Goal: Information Seeking & Learning: Learn about a topic

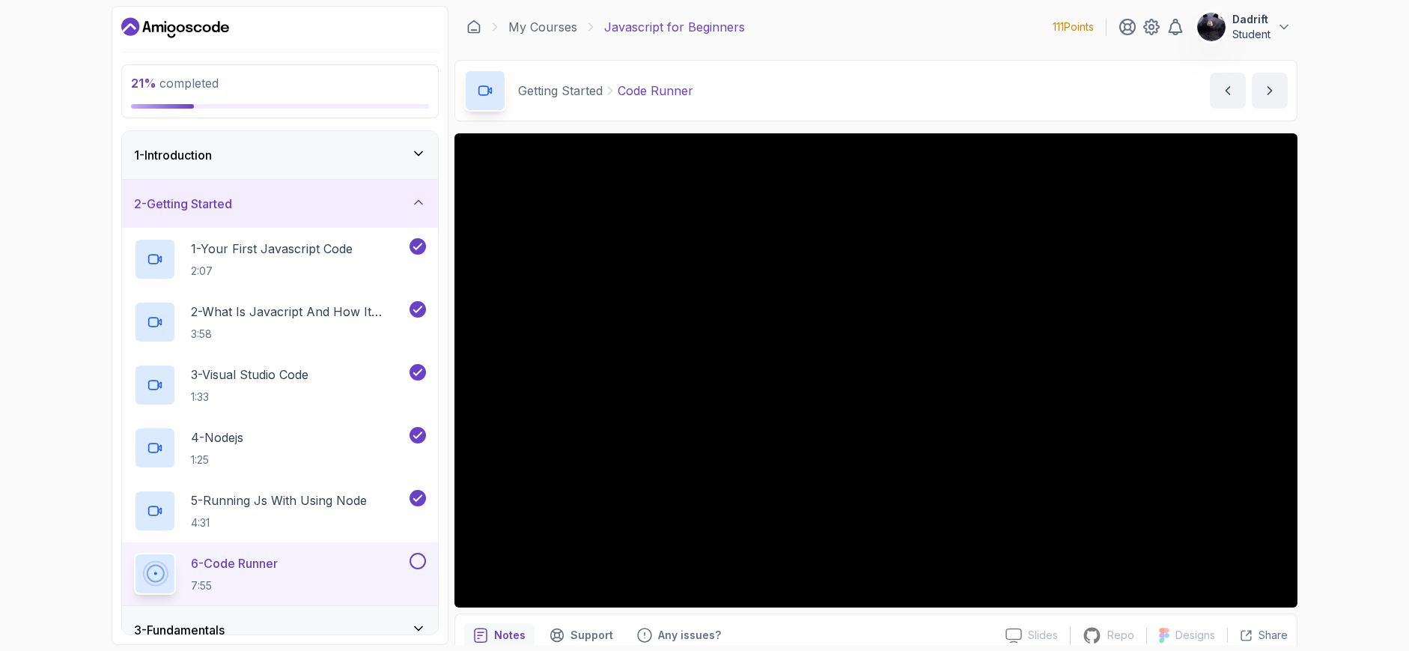
scroll to position [68, 0]
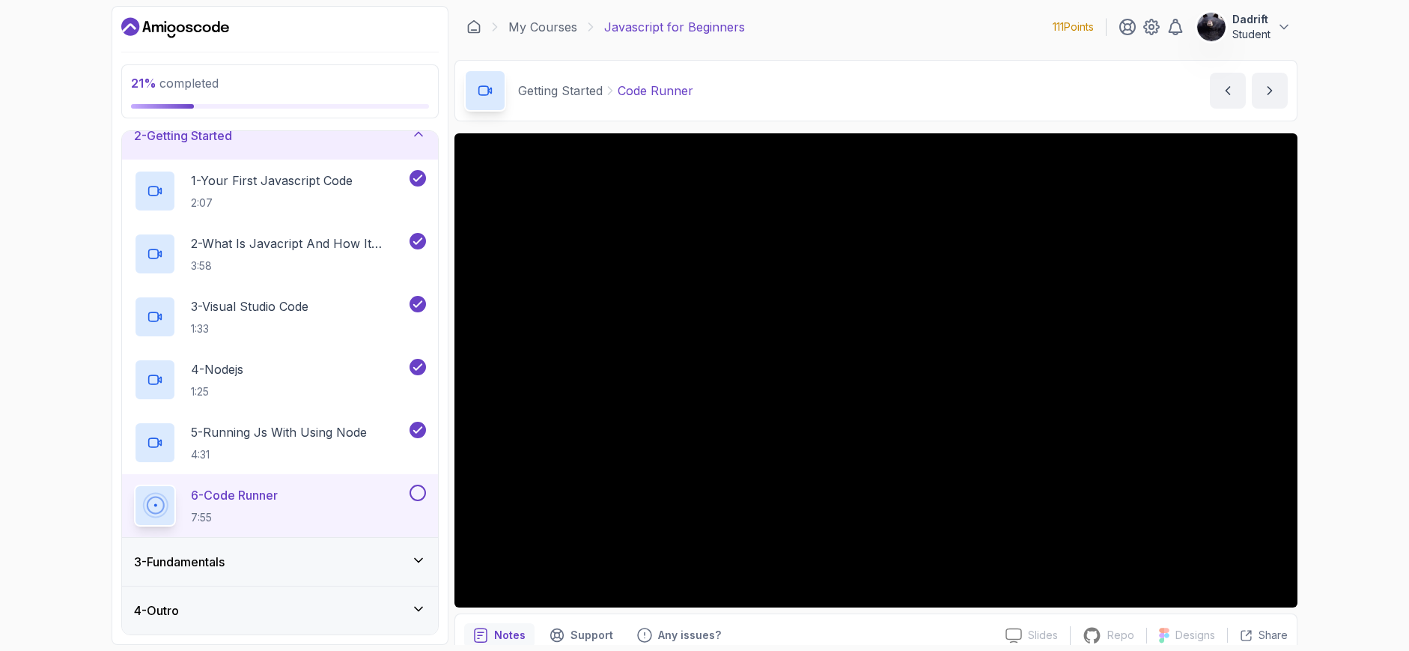
click at [354, 488] on div "6 - Code Runner 7:55" at bounding box center [270, 505] width 273 height 42
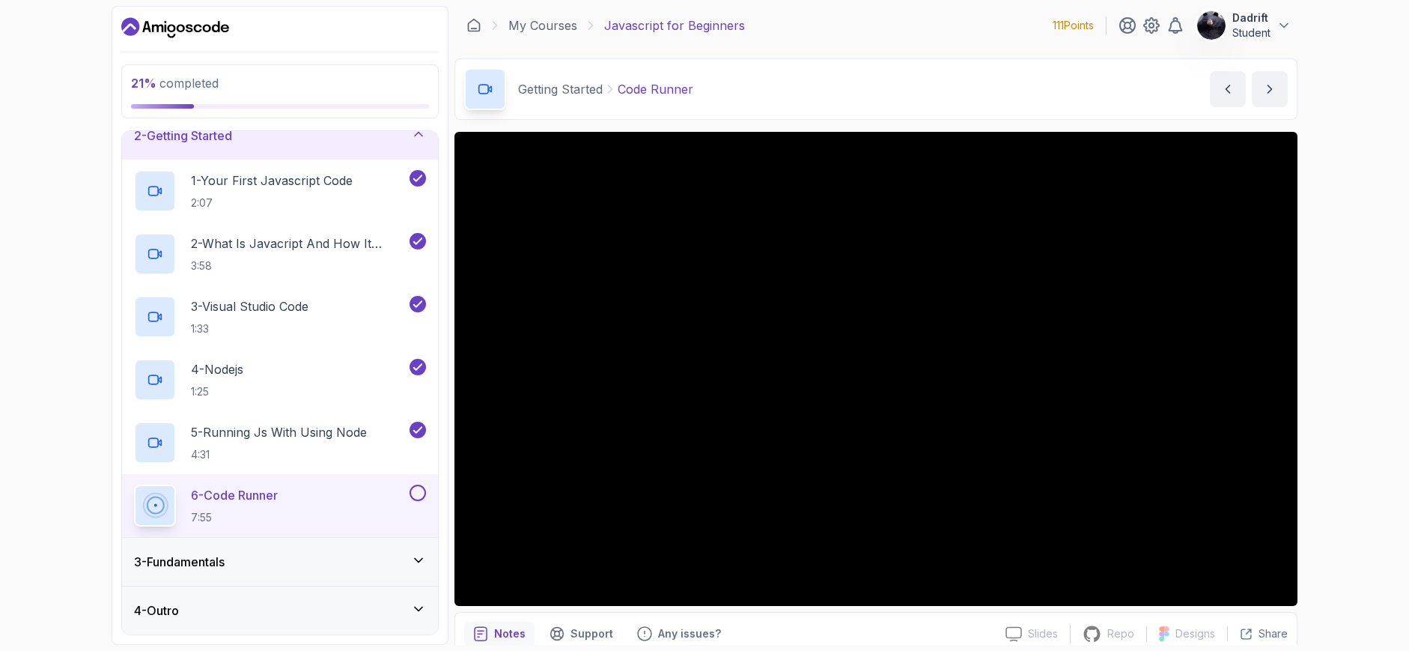
scroll to position [0, 0]
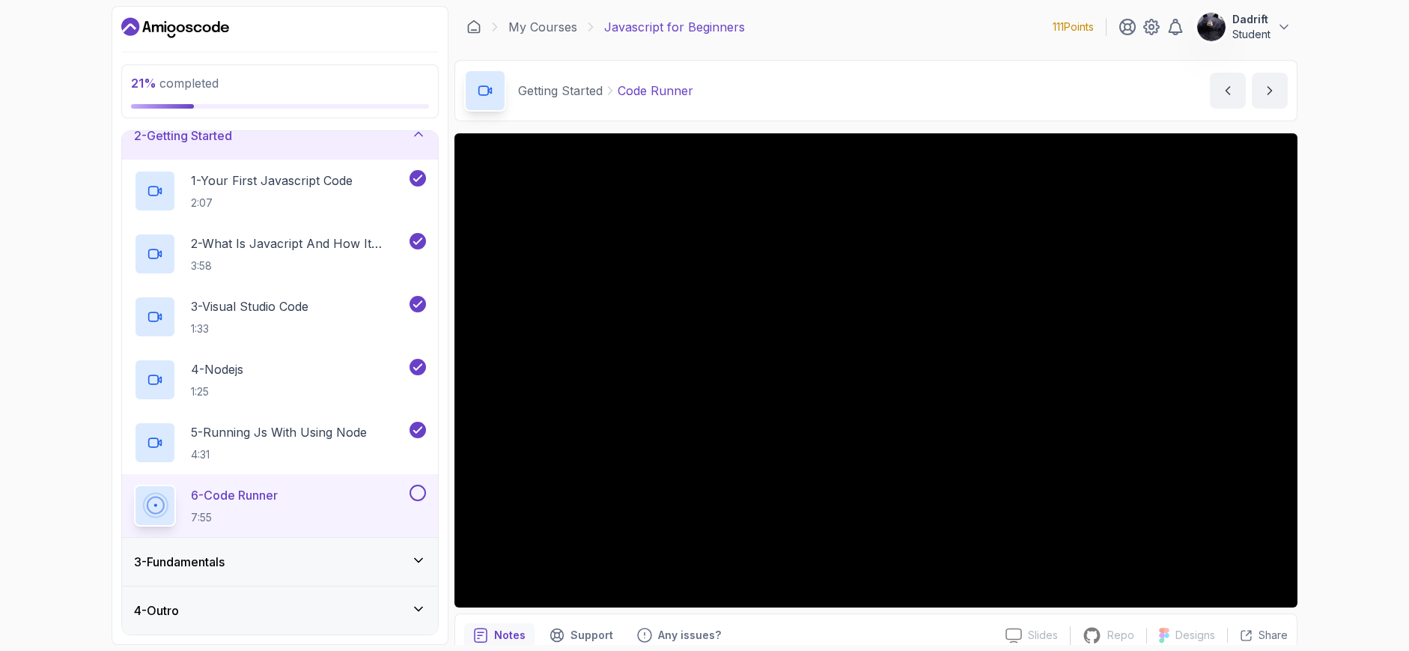
click at [394, 488] on div "6 - Code Runner 7:55" at bounding box center [270, 505] width 273 height 42
click at [447, 422] on div "21 % completed 1 - Introduction 2 - Getting Started 1 - Your First Javascript C…" at bounding box center [280, 325] width 337 height 639
click at [448, 426] on div "21 % completed 1 - Introduction 2 - Getting Started 1 - Your First Javascript C…" at bounding box center [280, 325] width 337 height 639
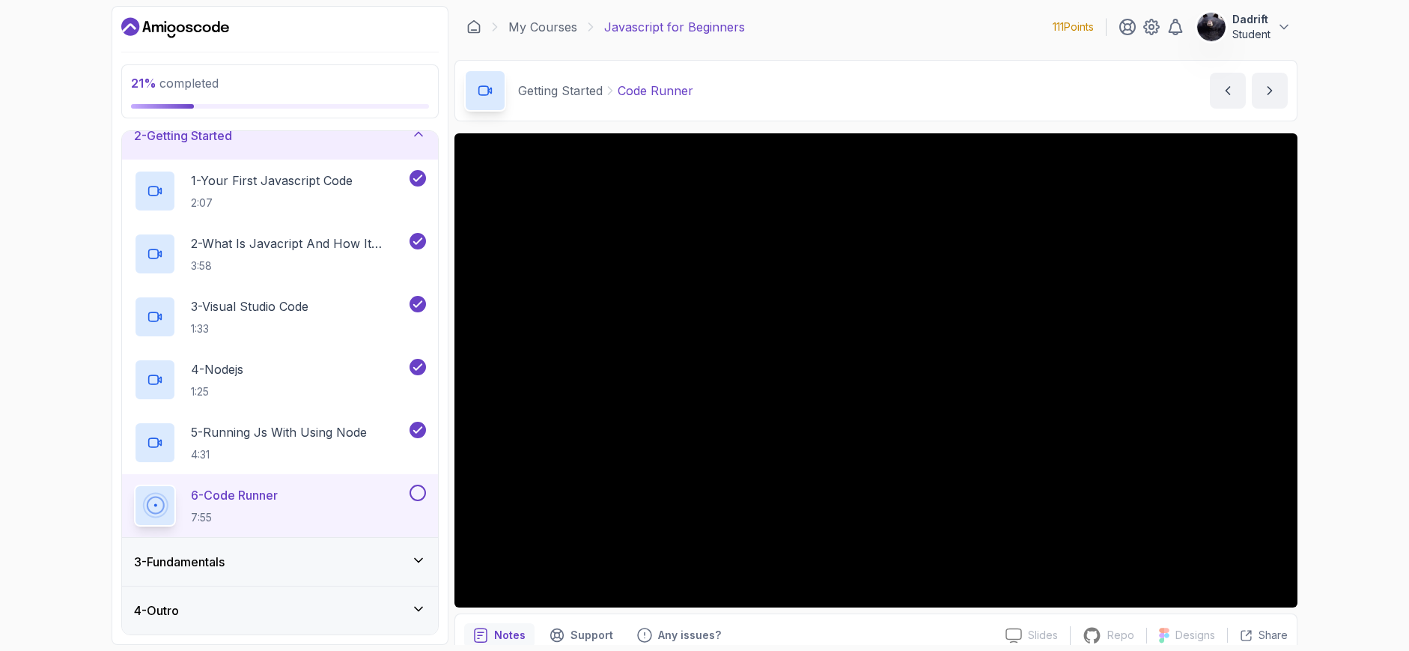
click at [448, 426] on div "21 % completed 1 - Introduction 2 - Getting Started 1 - Your First Javascript C…" at bounding box center [280, 325] width 337 height 639
click at [449, 419] on div "21 % completed 1 - Introduction 2 - Getting Started 1 - Your First Javascript C…" at bounding box center [705, 325] width 1186 height 639
click at [449, 426] on div "21 % completed 1 - Introduction 2 - Getting Started 1 - Your First Javascript C…" at bounding box center [705, 325] width 1186 height 639
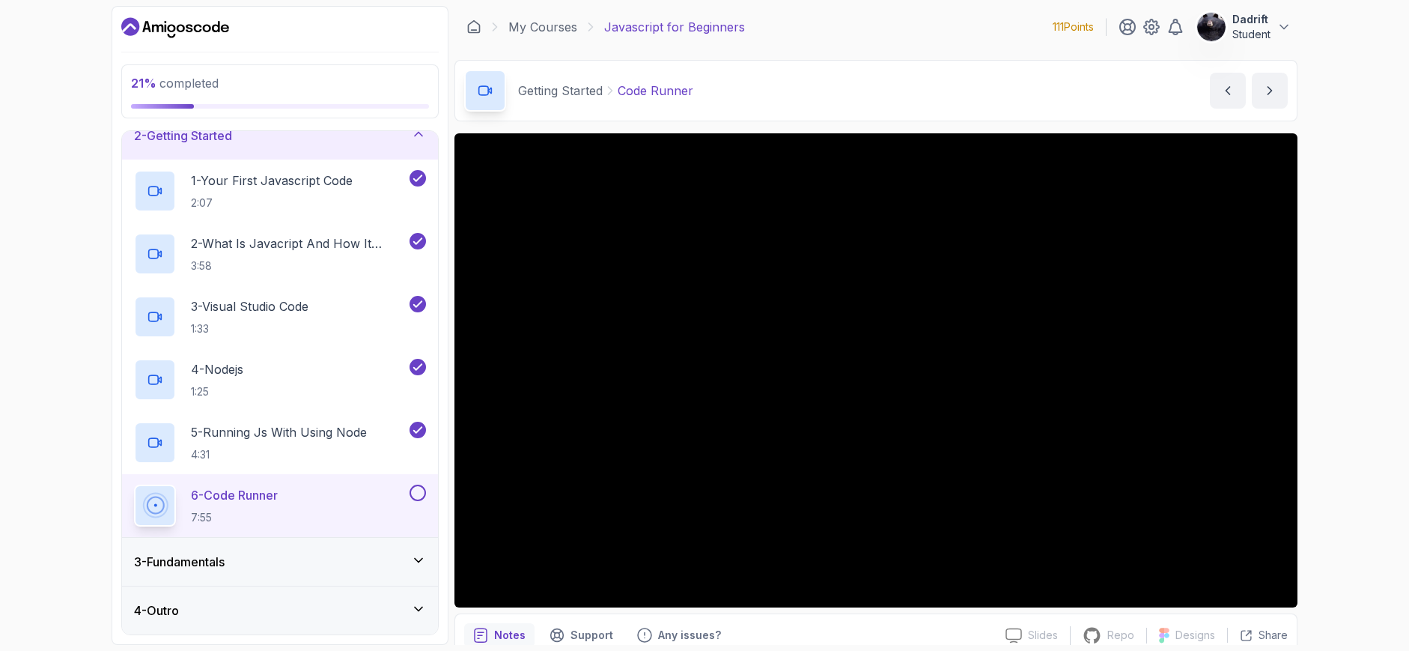
click at [50, 321] on div "21 % completed 1 - Introduction 2 - Getting Started 1 - Your First Javascript C…" at bounding box center [704, 325] width 1409 height 651
click at [129, 424] on div "5 - Running Js With Using Node 4:31" at bounding box center [280, 442] width 316 height 63
click at [61, 202] on div "21 % completed 1 - Introduction 2 - Getting Started 1 - Your First Javascript C…" at bounding box center [704, 325] width 1409 height 651
click at [94, 219] on div "21 % completed 1 - Introduction 2 - Getting Started 1 - Your First Javascript C…" at bounding box center [704, 325] width 1409 height 651
click at [64, 214] on div "21 % completed 1 - Introduction 2 - Getting Started 1 - Your First Javascript C…" at bounding box center [704, 325] width 1409 height 651
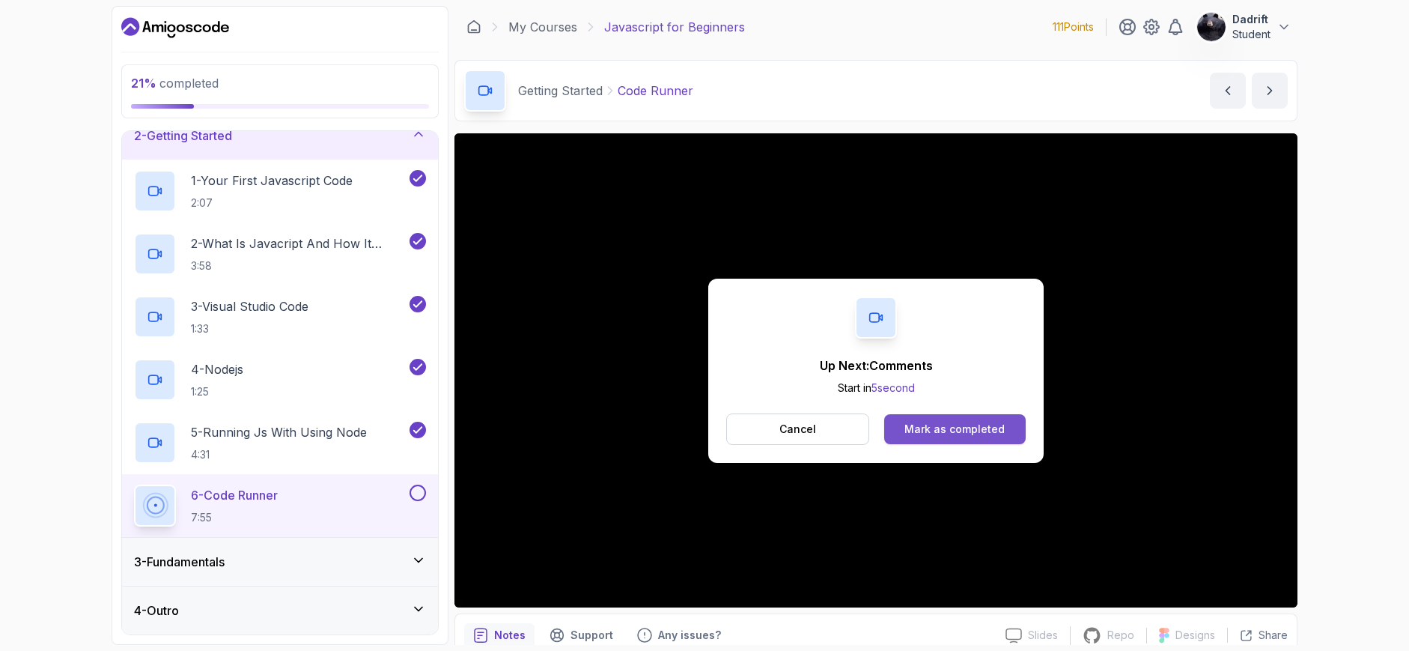
click at [947, 432] on div "Mark as completed" at bounding box center [955, 429] width 100 height 15
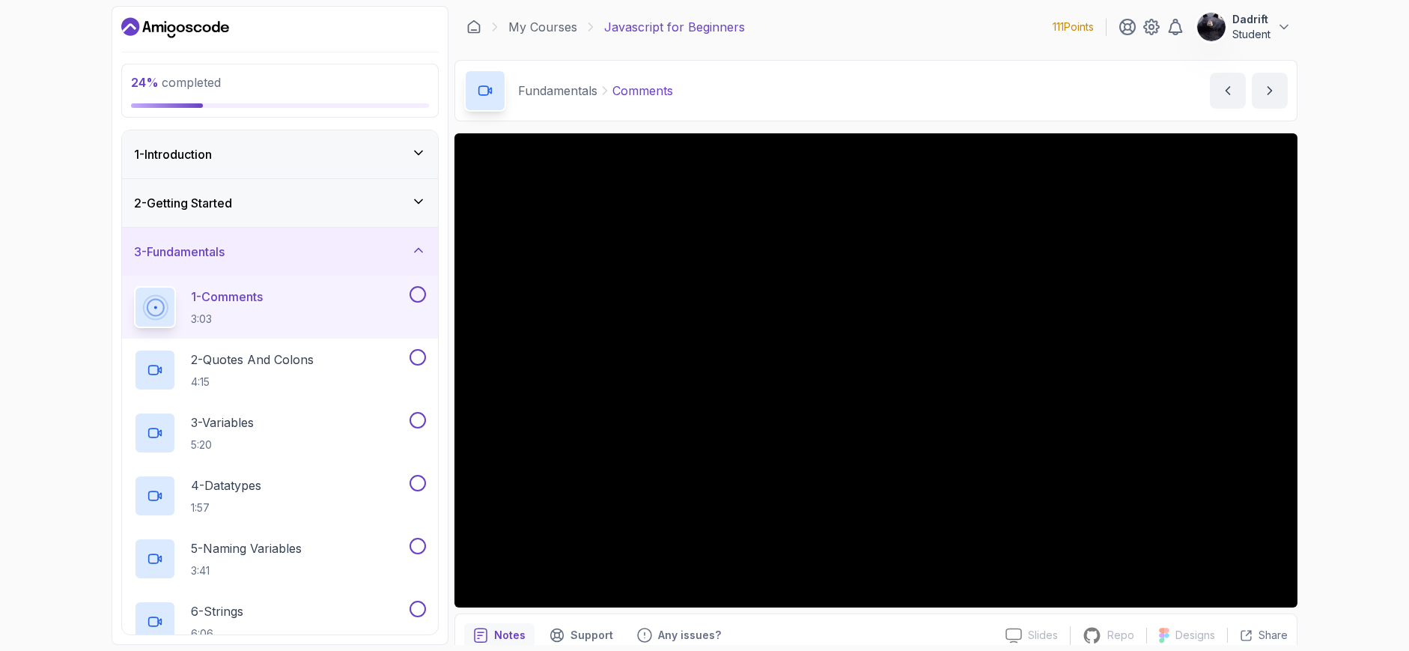
click at [420, 294] on button at bounding box center [418, 294] width 16 height 16
click at [313, 368] on p "2 - Quotes And Colons" at bounding box center [252, 359] width 123 height 18
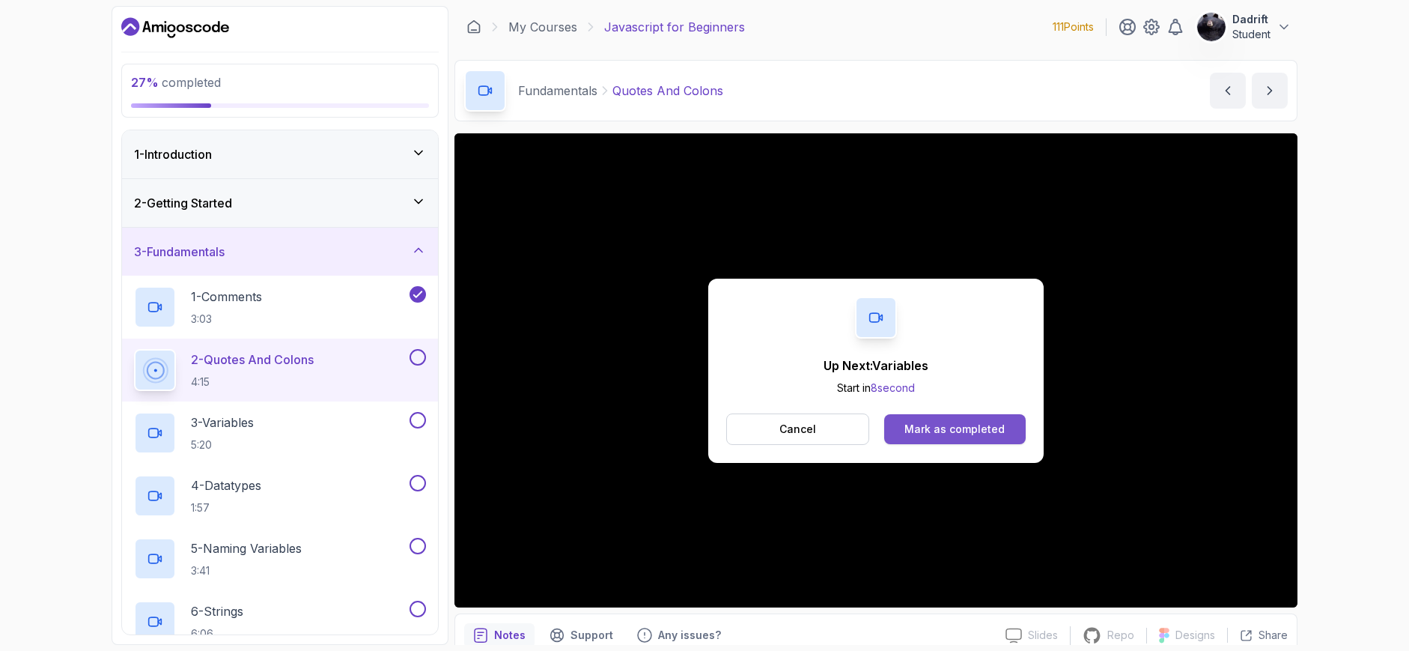
click at [953, 424] on div "Mark as completed" at bounding box center [955, 429] width 100 height 15
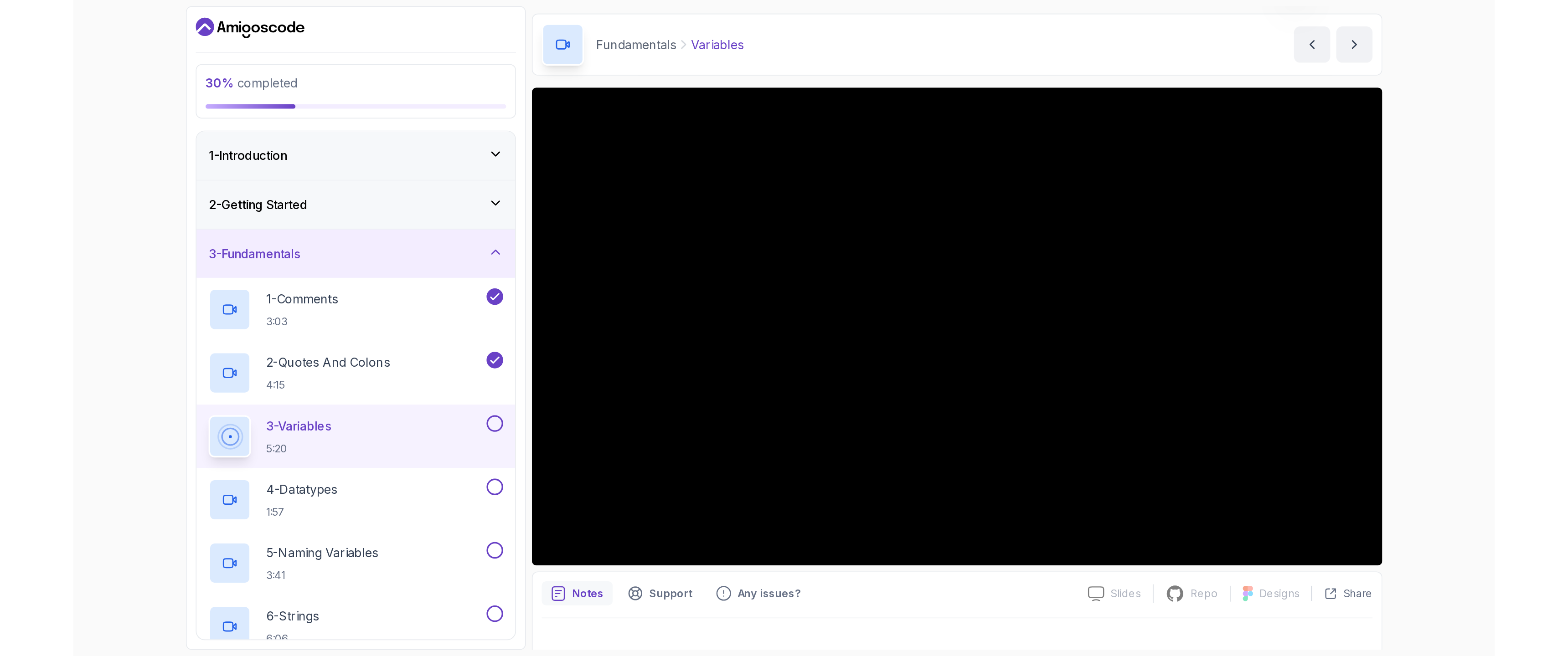
scroll to position [41, 0]
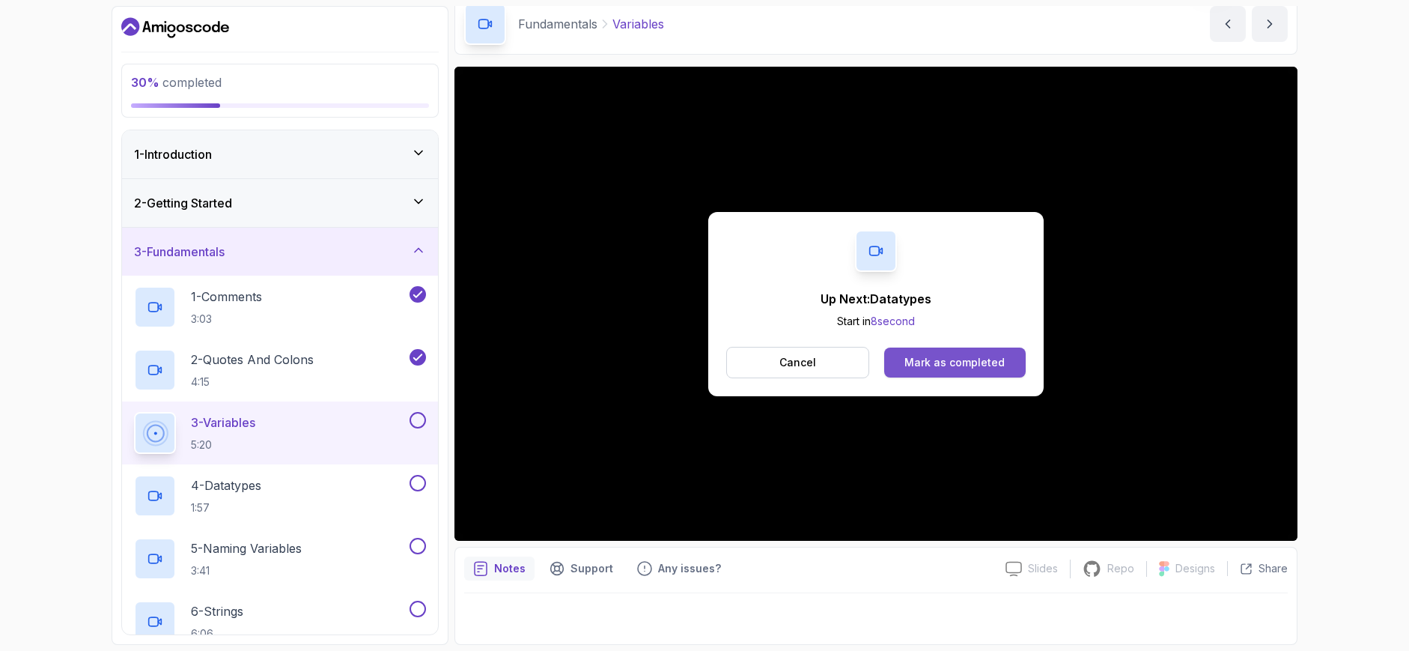
click at [988, 361] on div "Mark as completed" at bounding box center [955, 362] width 100 height 15
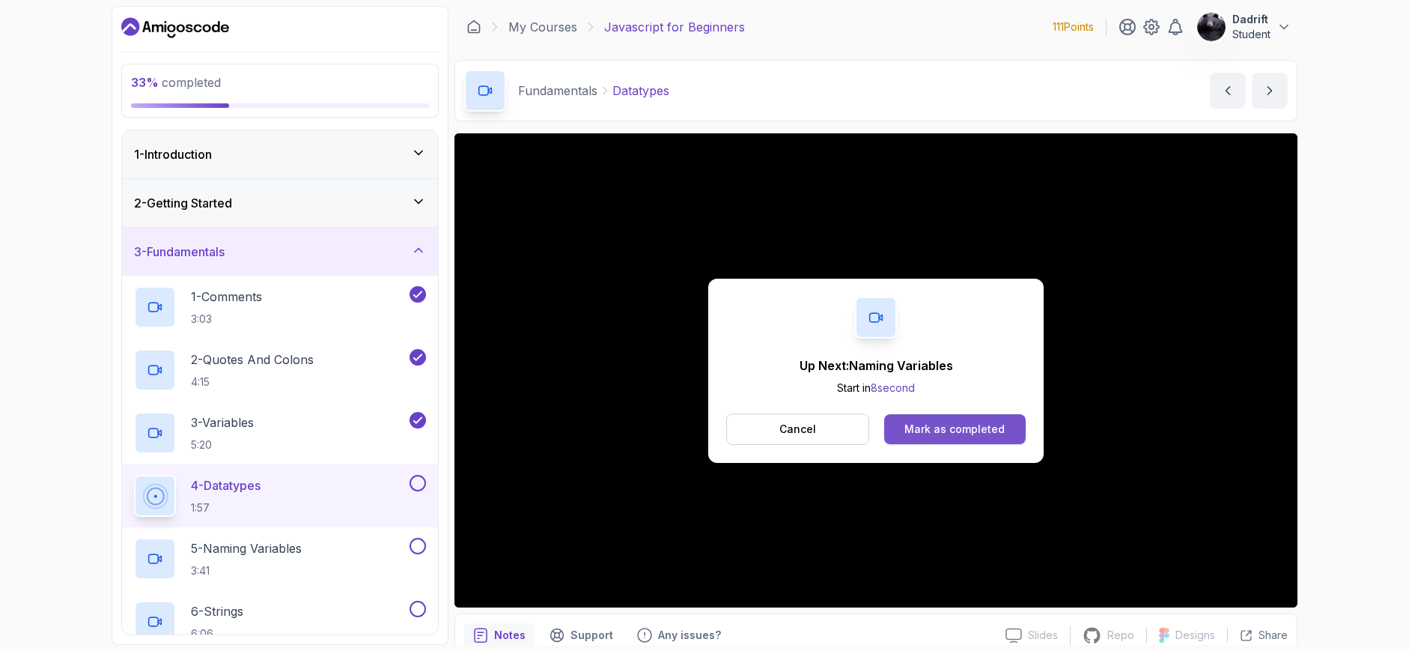
click at [938, 434] on div "Mark as completed" at bounding box center [955, 429] width 100 height 15
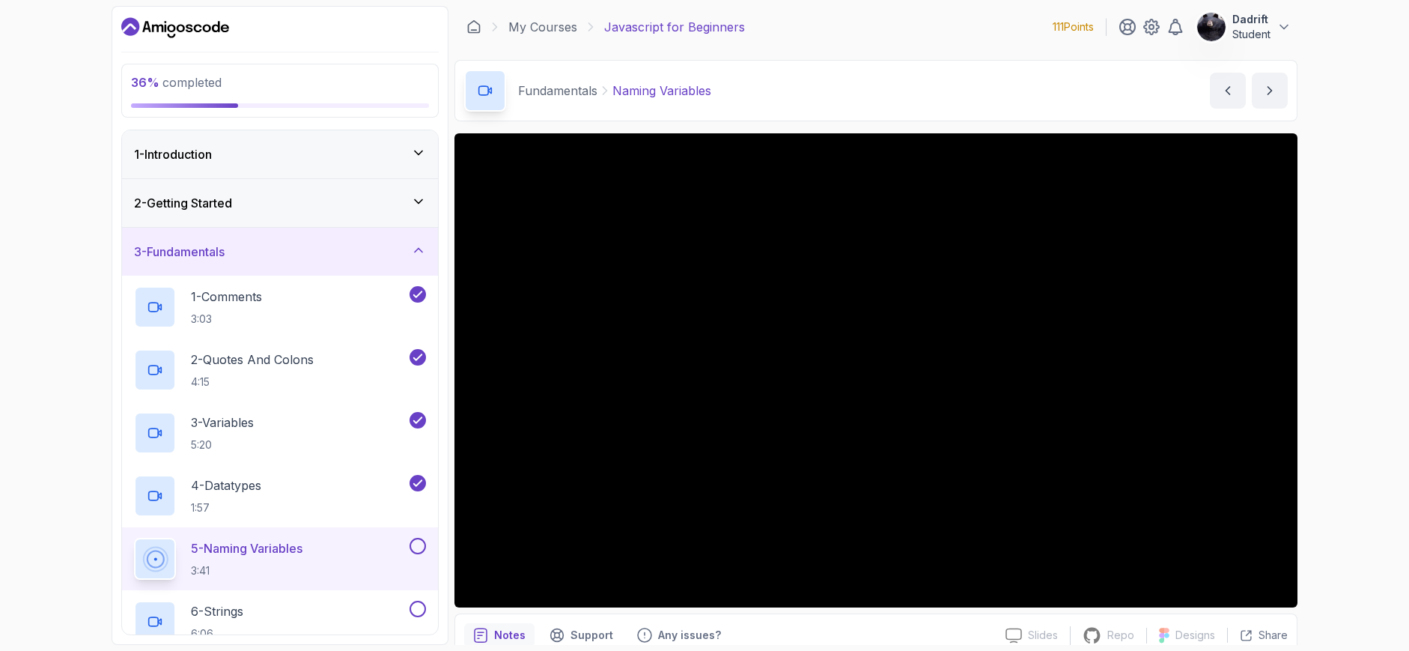
click at [416, 544] on button at bounding box center [418, 546] width 16 height 16
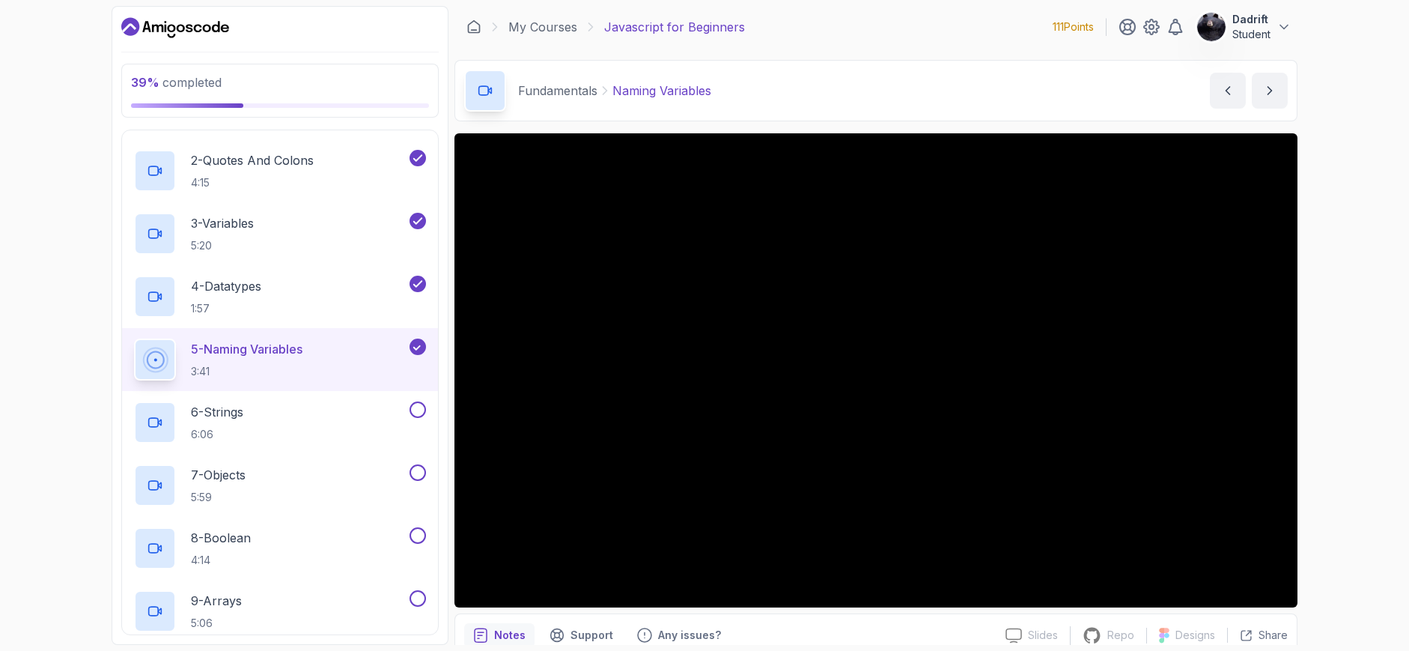
scroll to position [225, 0]
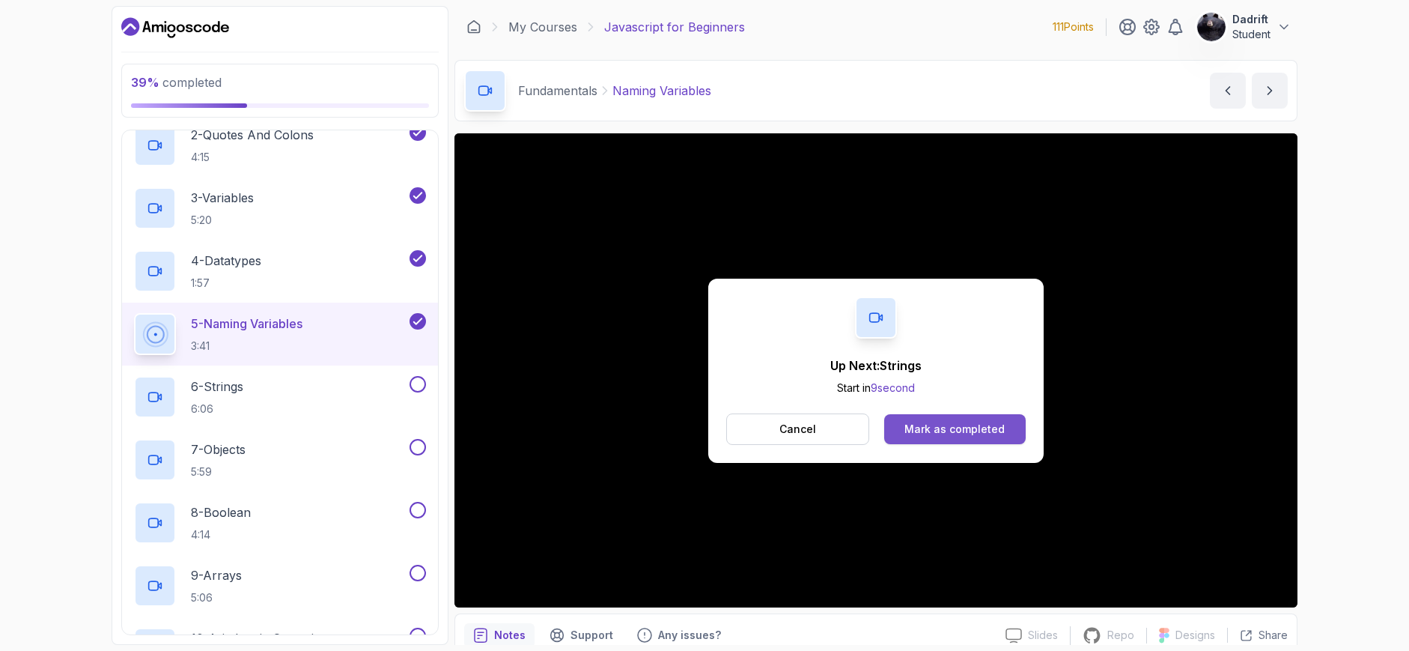
click at [930, 431] on div "Mark as completed" at bounding box center [955, 429] width 100 height 15
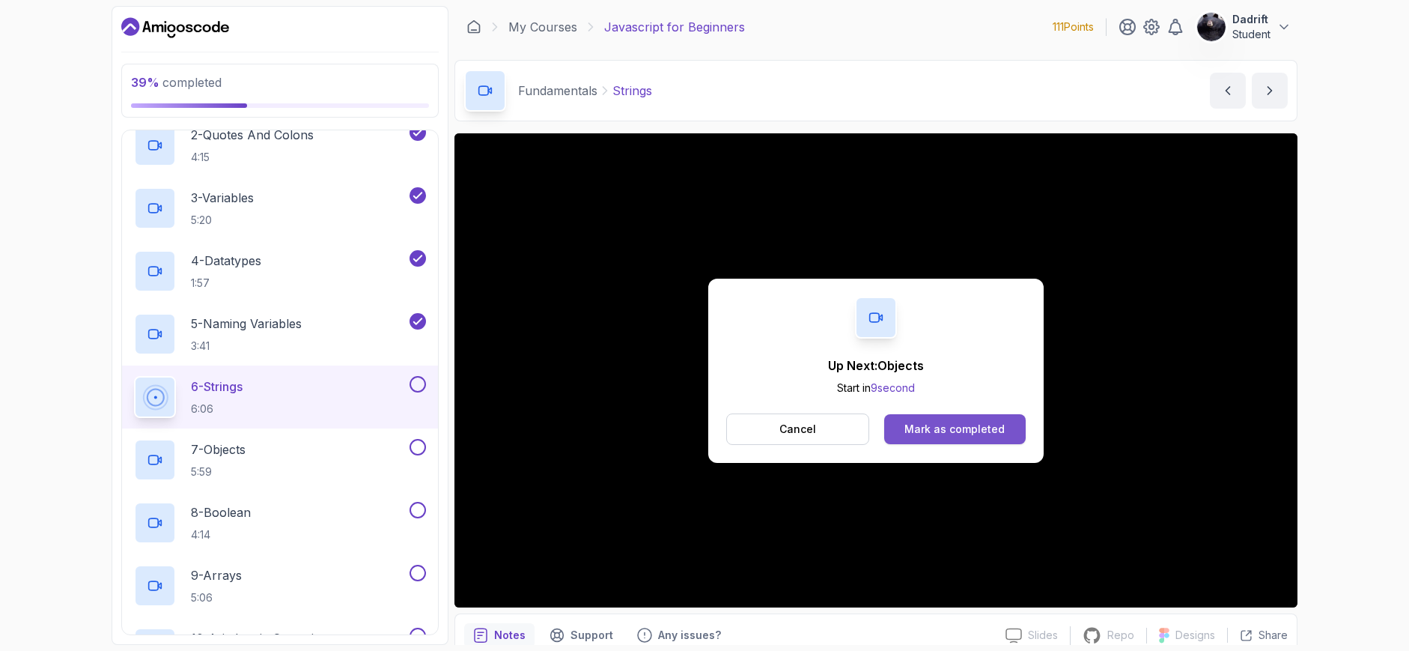
click at [941, 428] on div "Mark as completed" at bounding box center [955, 429] width 100 height 15
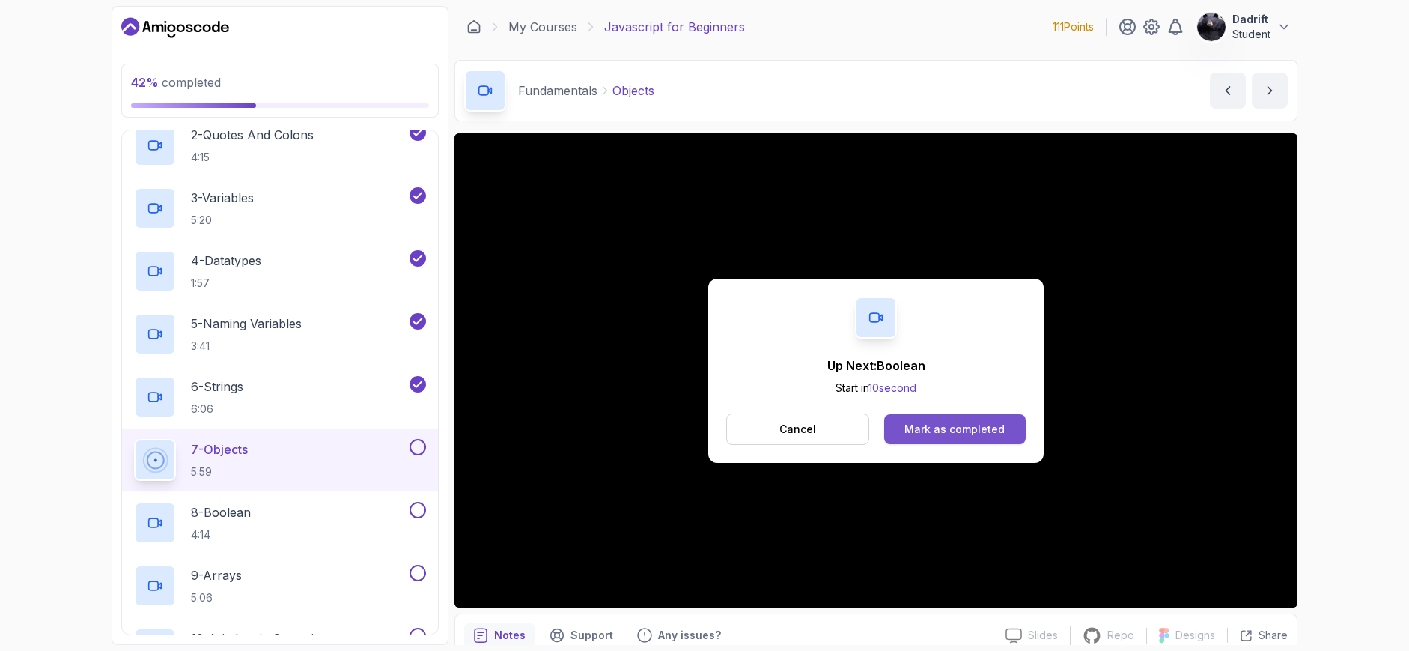
click at [932, 431] on div "Mark as completed" at bounding box center [955, 429] width 100 height 15
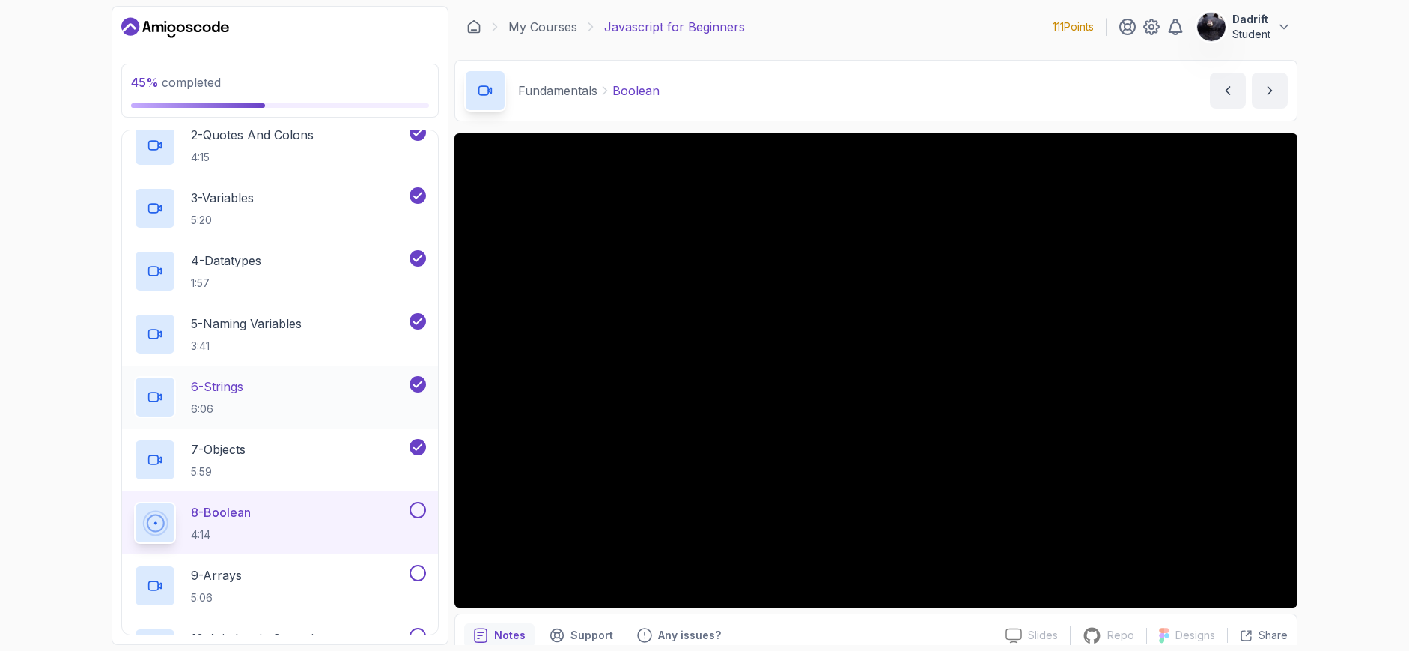
scroll to position [300, 0]
